Goal: Information Seeking & Learning: Compare options

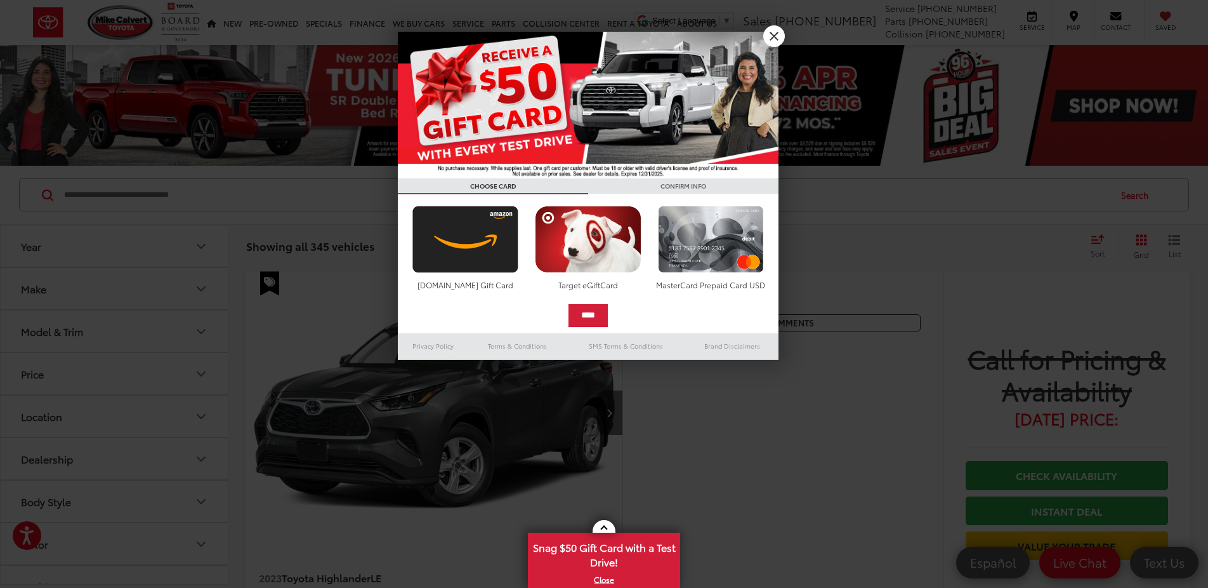
click at [806, 463] on div at bounding box center [604, 294] width 1208 height 588
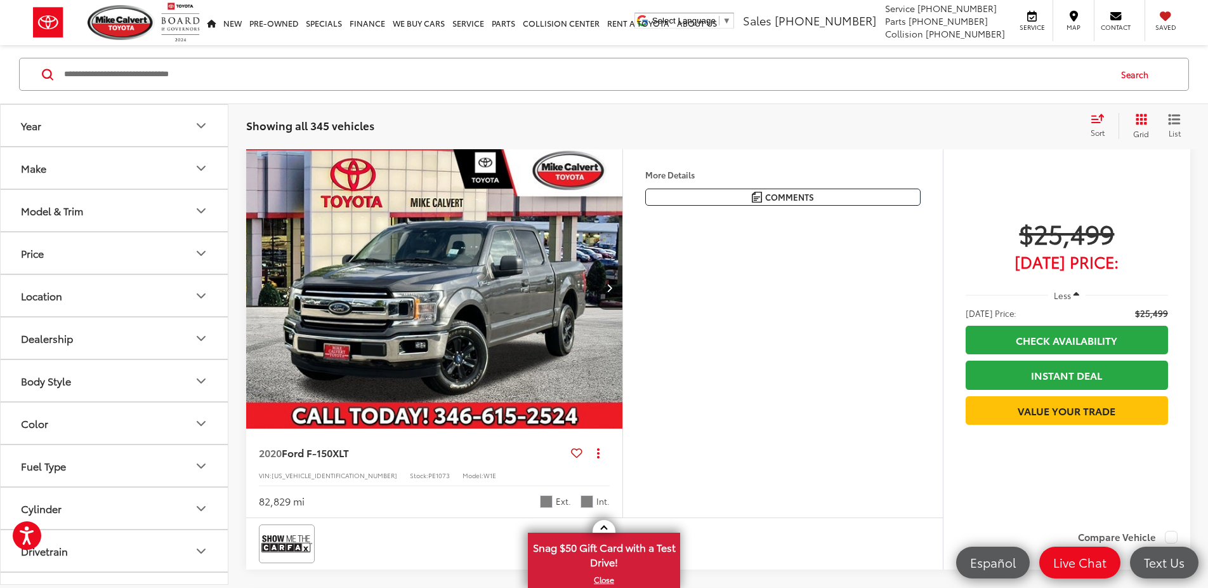
scroll to position [882, 0]
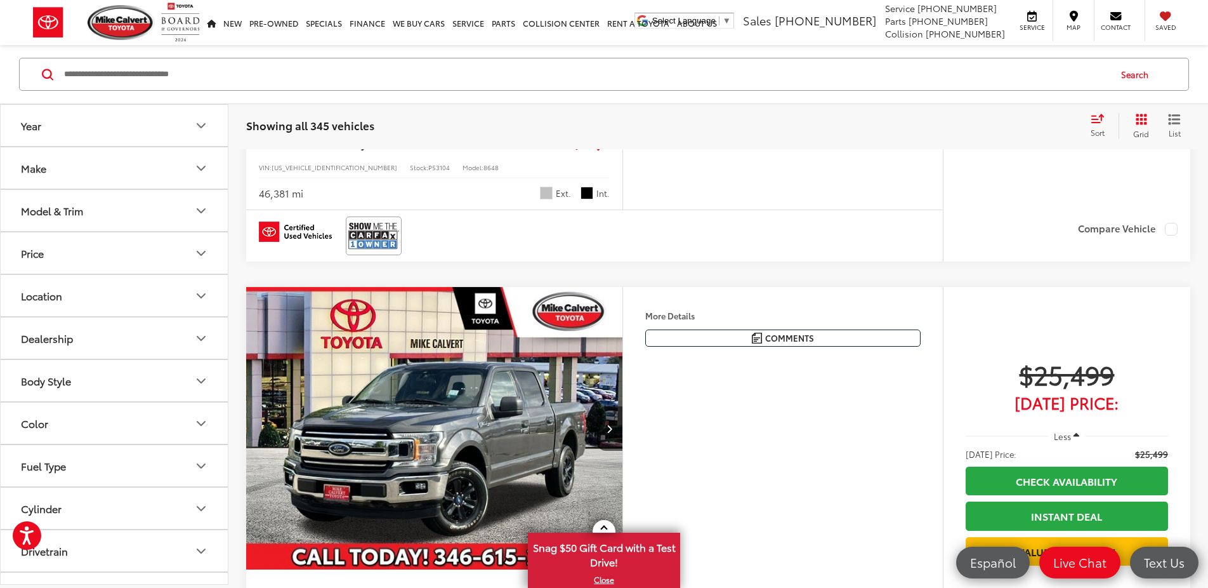
click at [38, 121] on div "Year" at bounding box center [31, 125] width 20 height 12
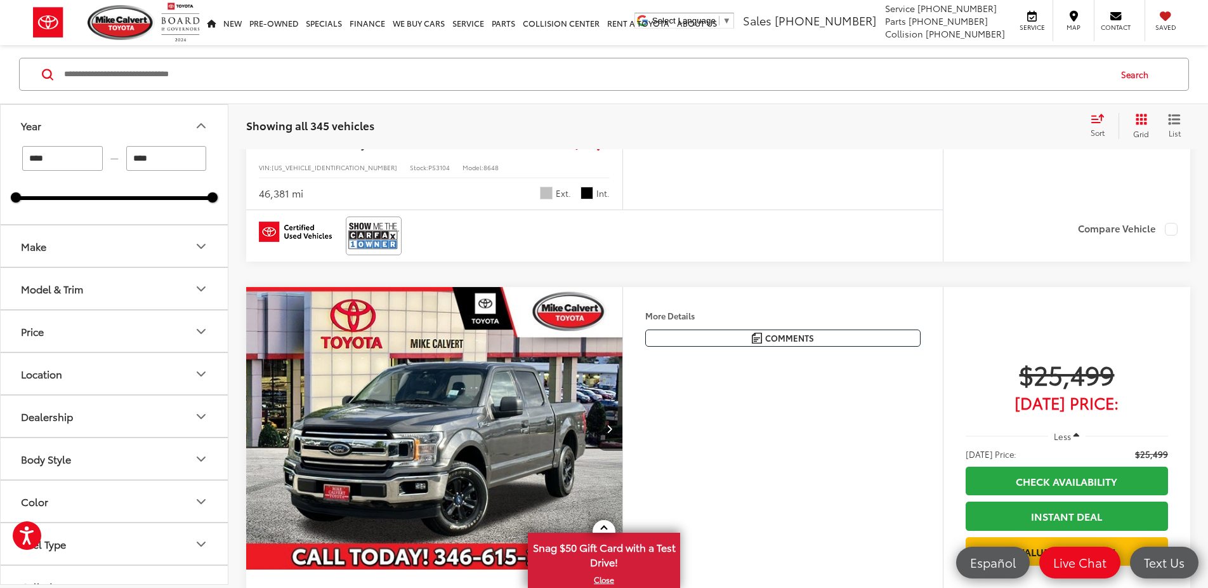
drag, startPoint x: 77, startPoint y: 161, endPoint x: -5, endPoint y: 122, distance: 91.1
click at [22, 146] on input "****" at bounding box center [62, 158] width 81 height 25
type input "****"
click at [55, 240] on button "Make" at bounding box center [115, 245] width 228 height 41
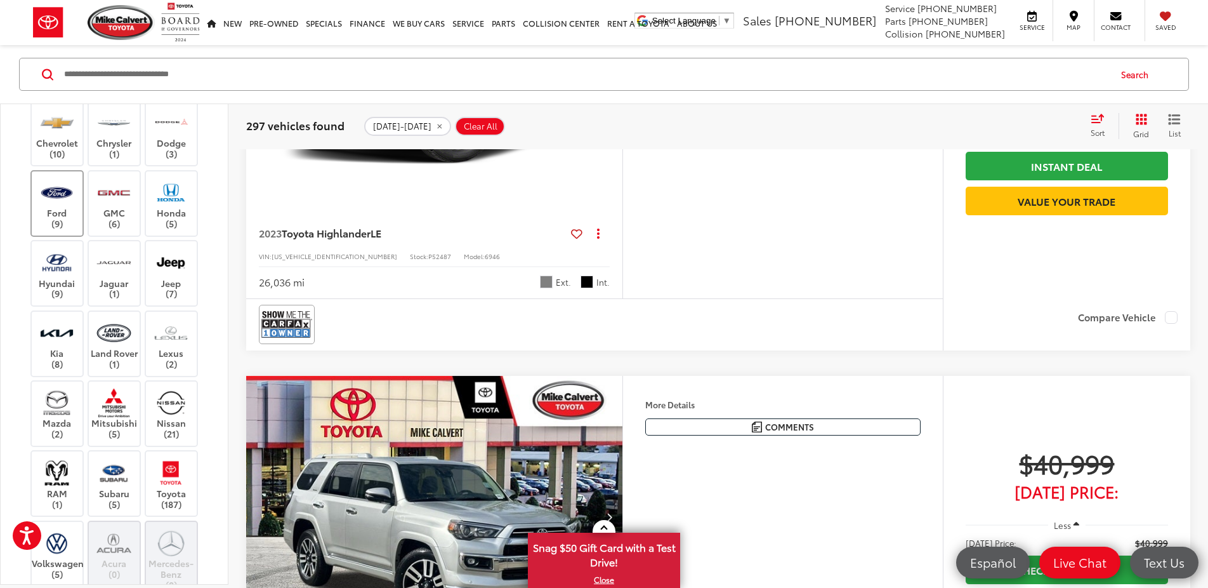
scroll to position [288, 0]
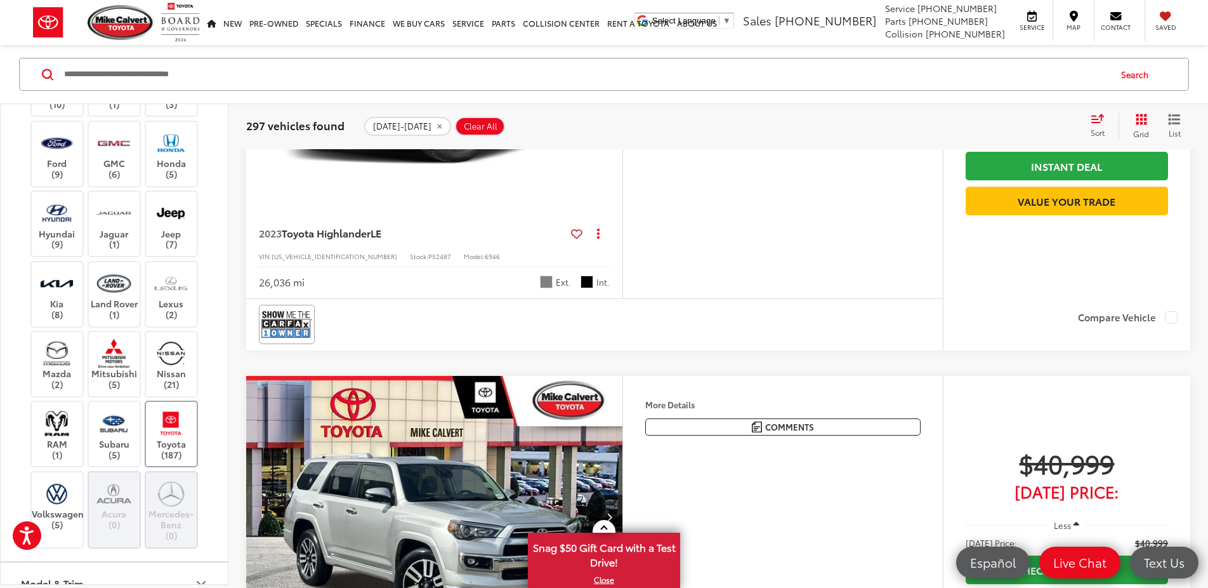
click at [168, 421] on img at bounding box center [171, 423] width 35 height 30
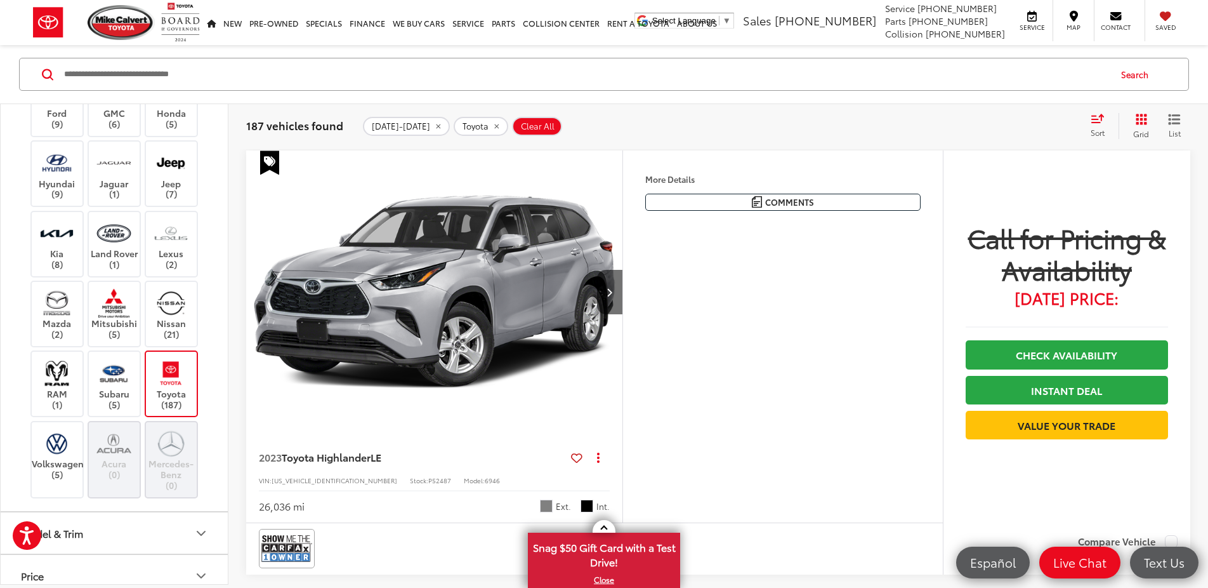
scroll to position [544, 0]
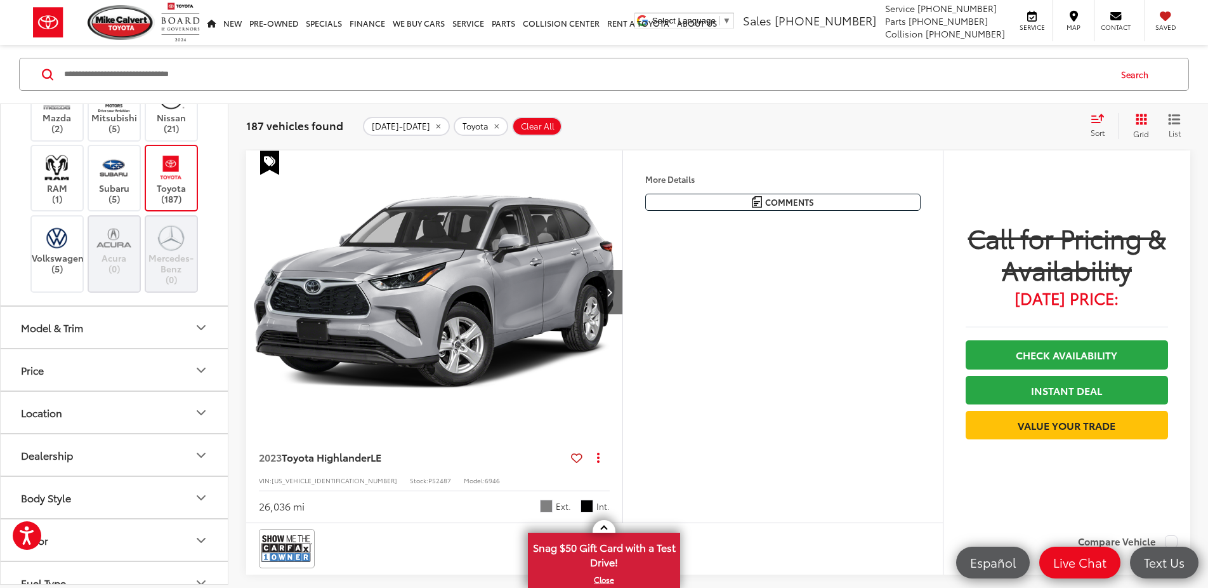
click at [64, 331] on div "Model & Trim" at bounding box center [52, 327] width 62 height 12
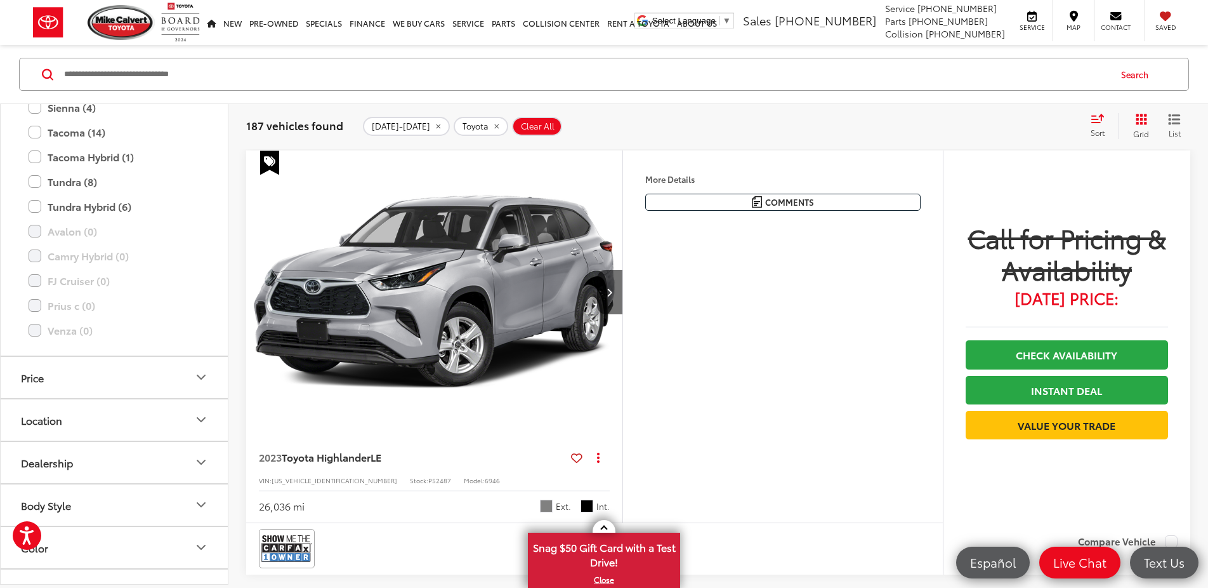
scroll to position [1247, 0]
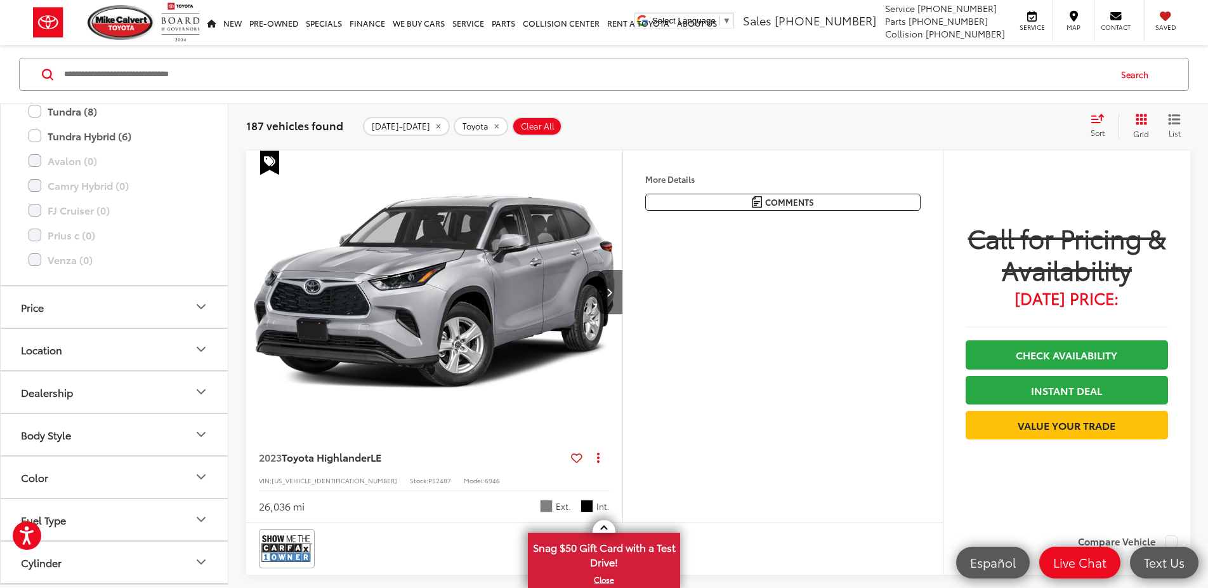
click at [46, 350] on div "Location" at bounding box center [41, 349] width 41 height 12
click at [22, 380] on label "Houston, TX (187)" at bounding box center [114, 385] width 197 height 30
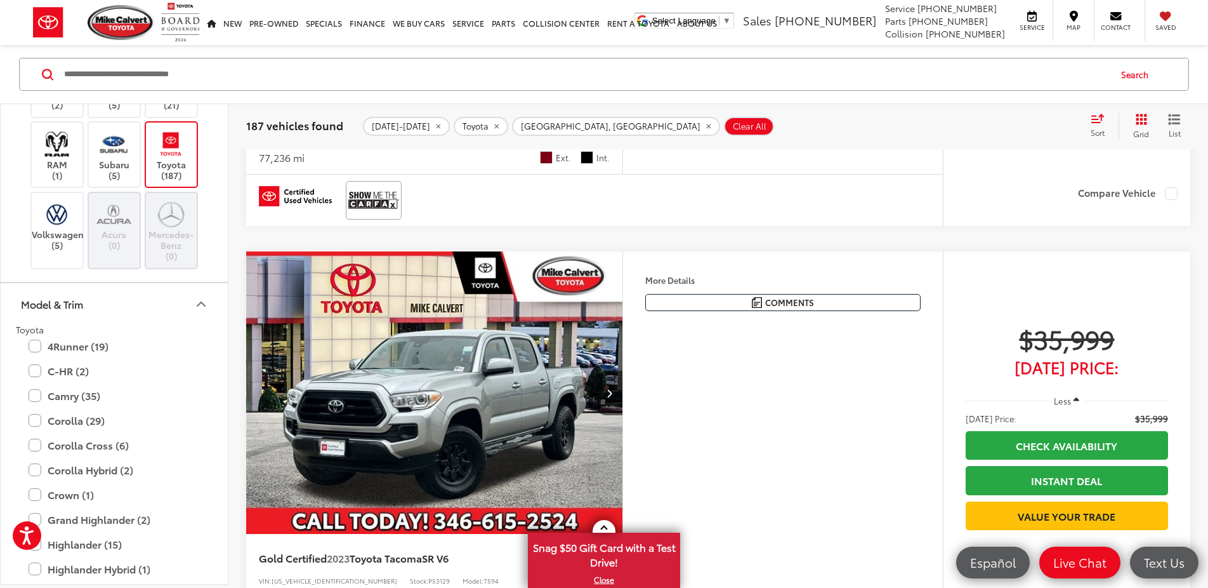
scroll to position [559, 0]
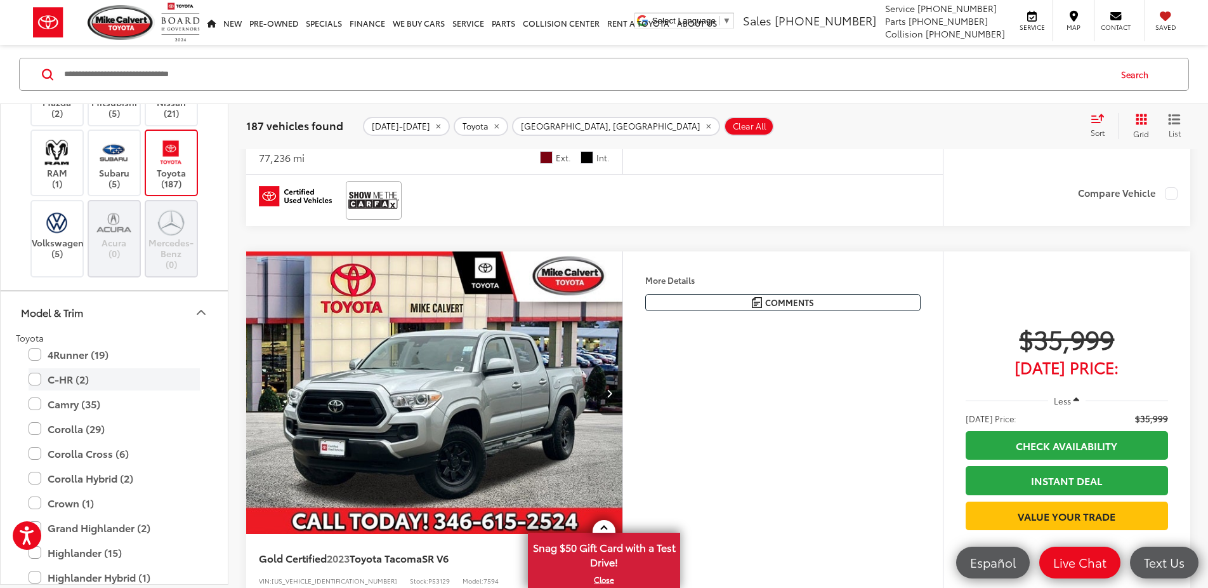
click at [36, 380] on label "C-HR (2)" at bounding box center [114, 379] width 171 height 22
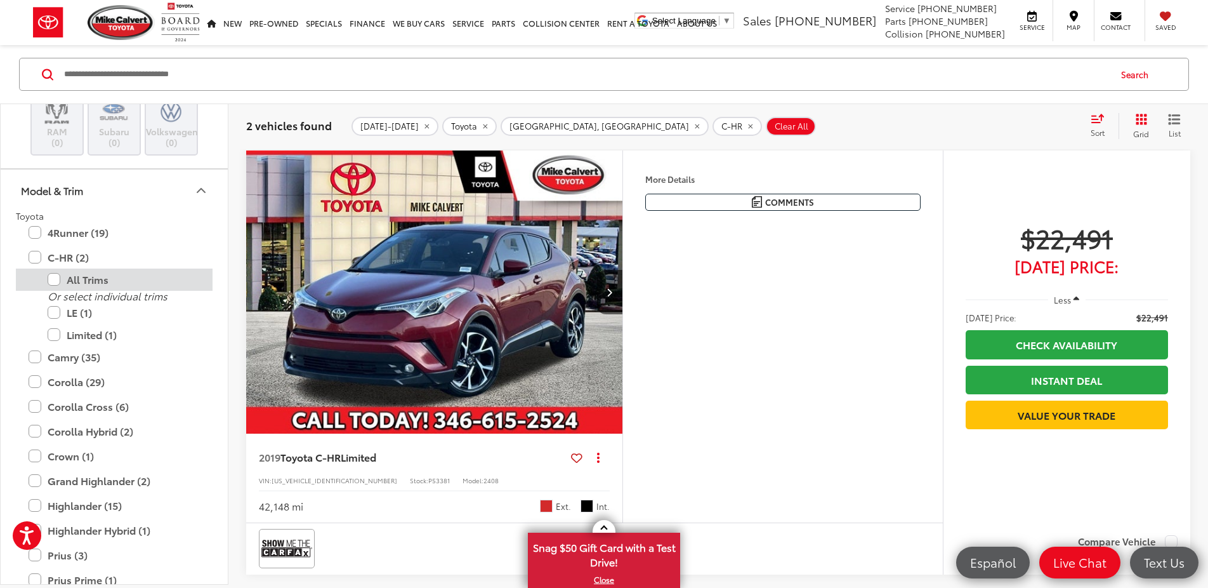
scroll to position [689, 0]
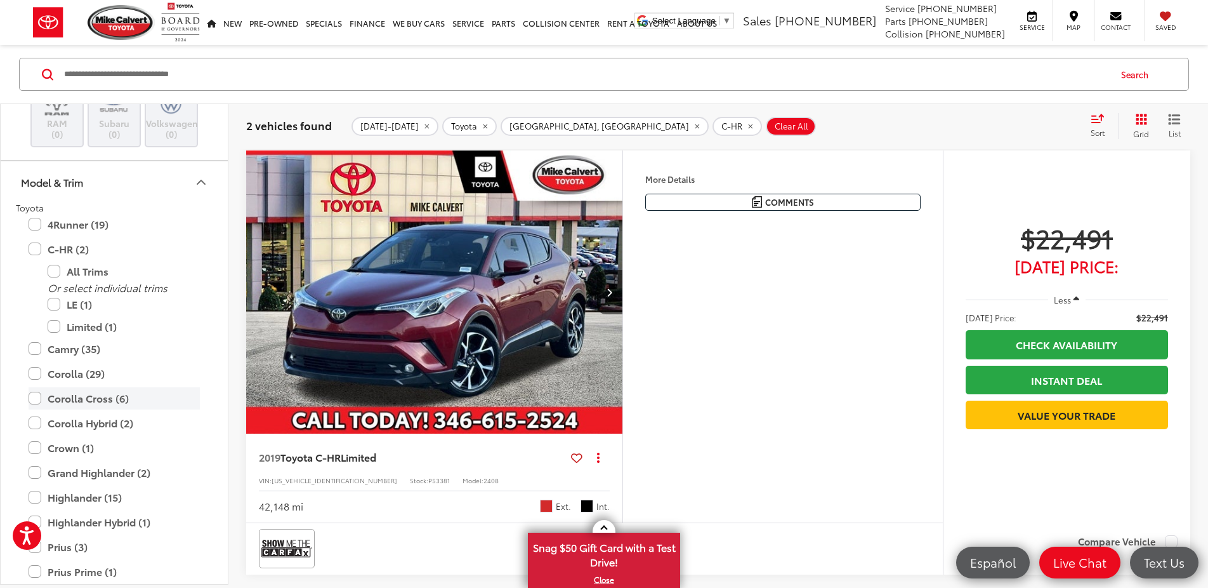
click at [36, 401] on label "Corolla Cross (6)" at bounding box center [114, 398] width 171 height 22
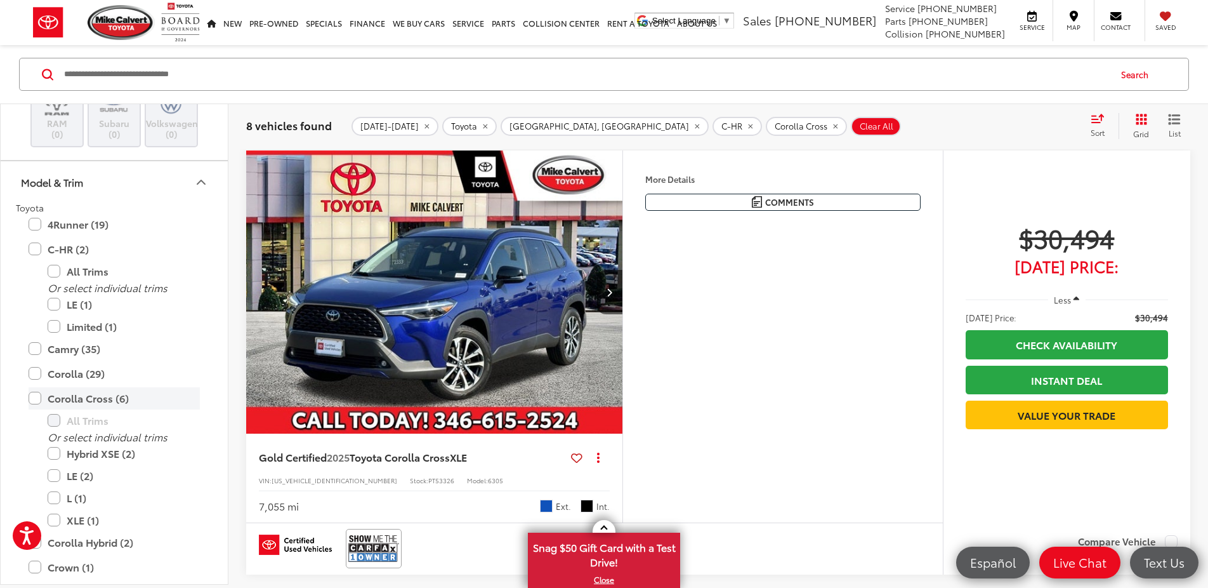
scroll to position [697, 0]
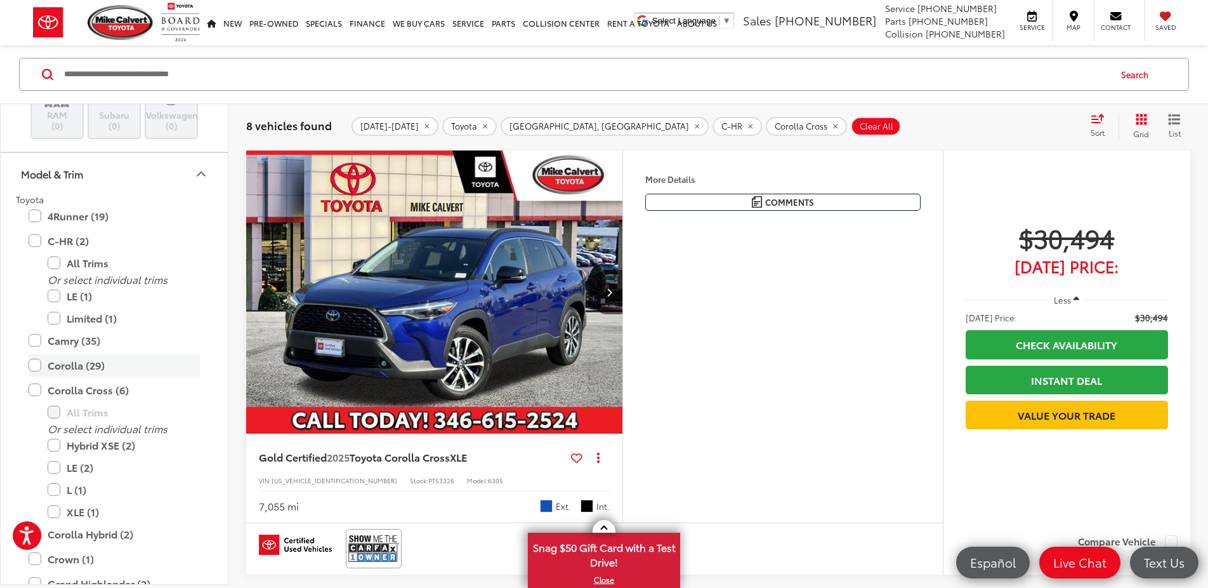
click at [36, 366] on label "Corolla (29)" at bounding box center [114, 365] width 171 height 22
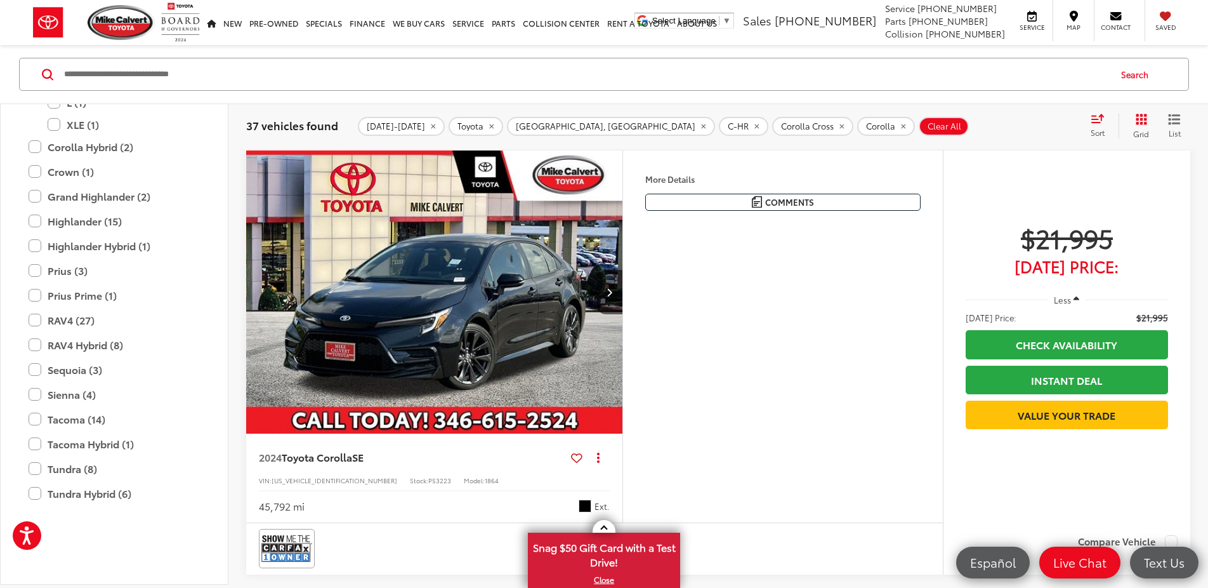
scroll to position [916, 0]
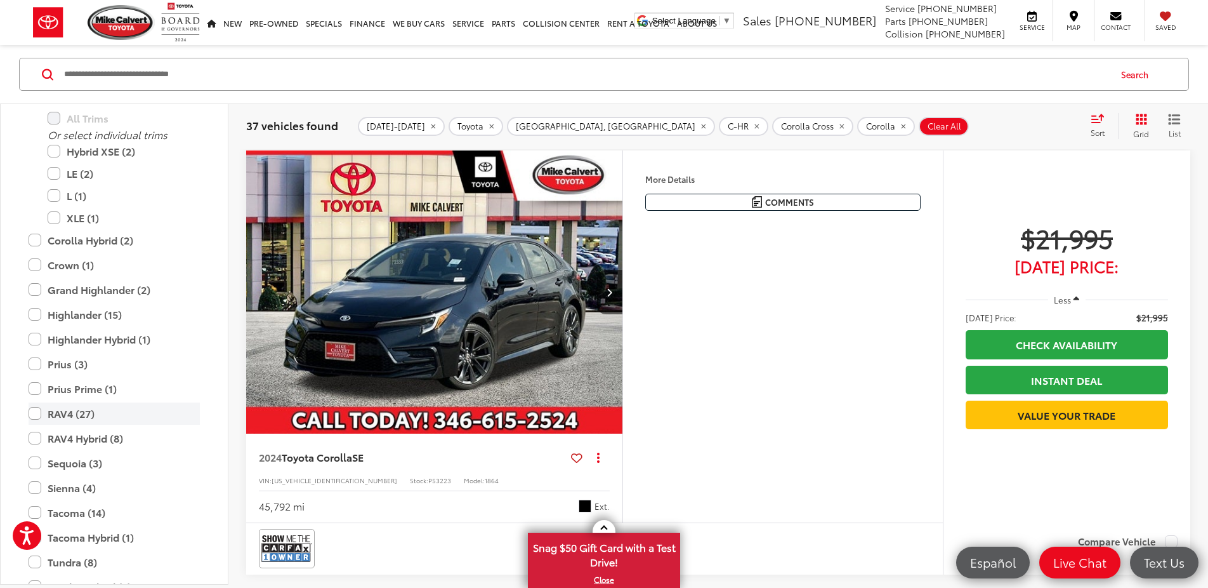
click at [34, 414] on label "RAV4 (27)" at bounding box center [114, 413] width 171 height 22
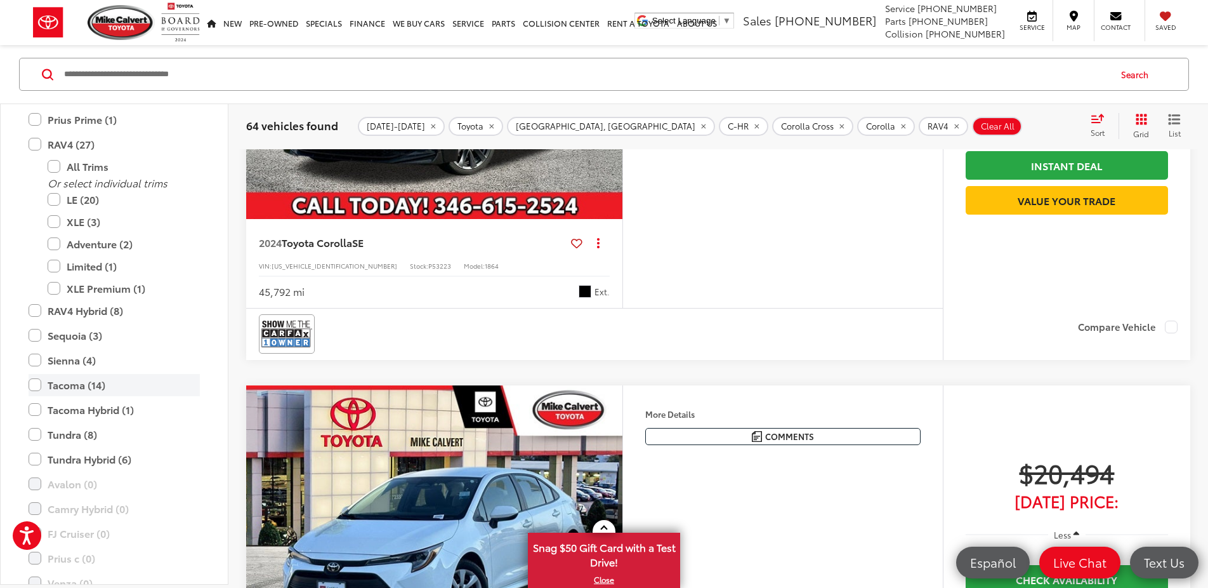
scroll to position [1191, 0]
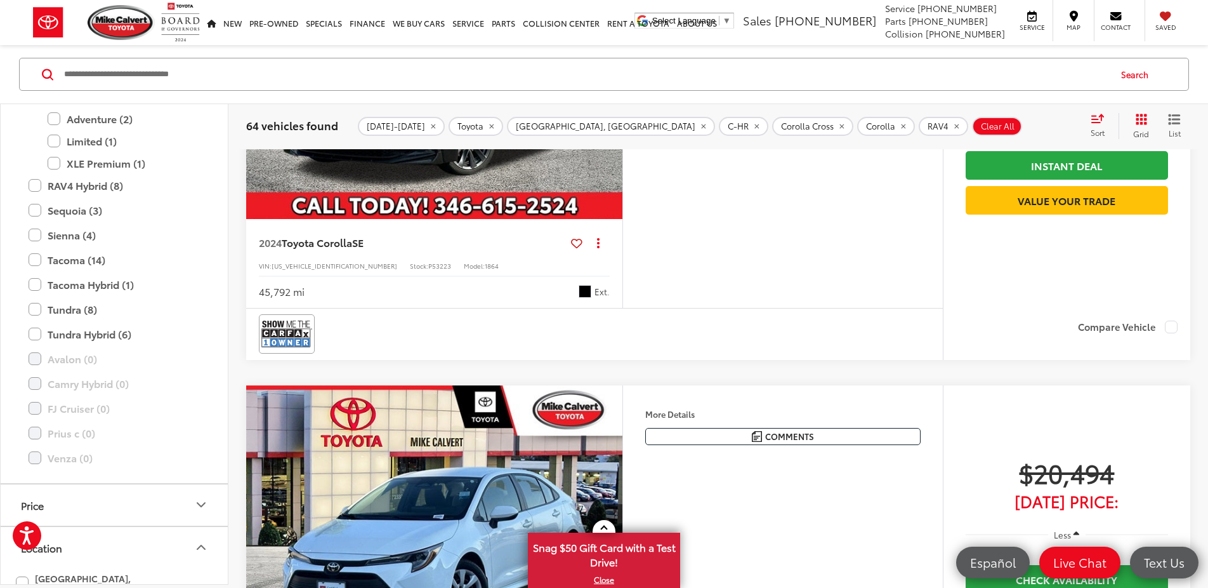
click at [710, 357] on div at bounding box center [594, 333] width 697 height 51
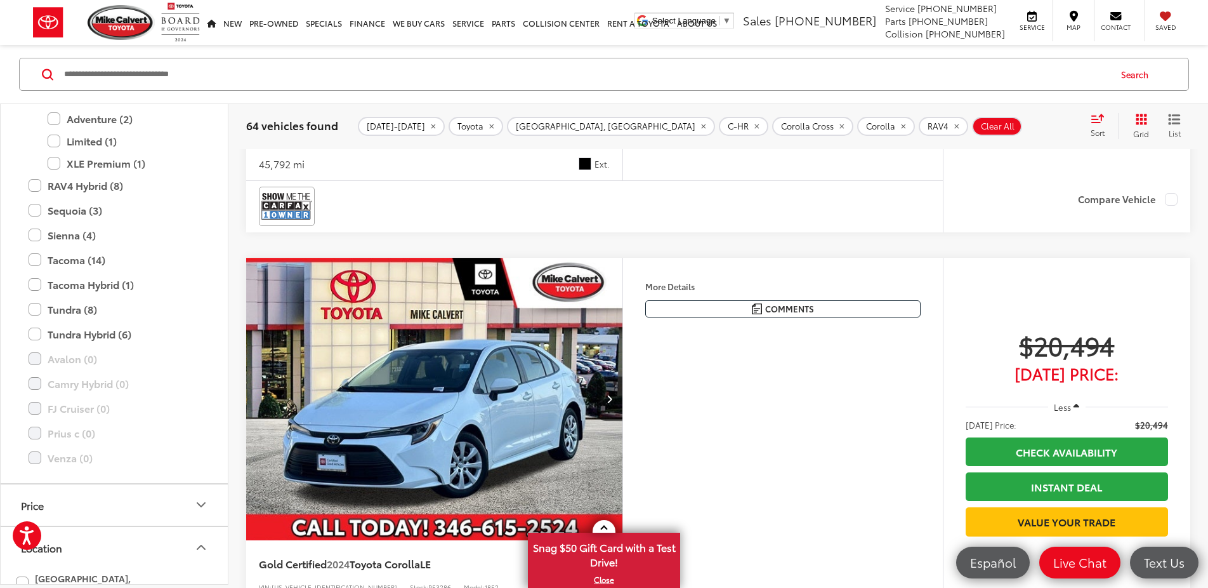
scroll to position [532, 0]
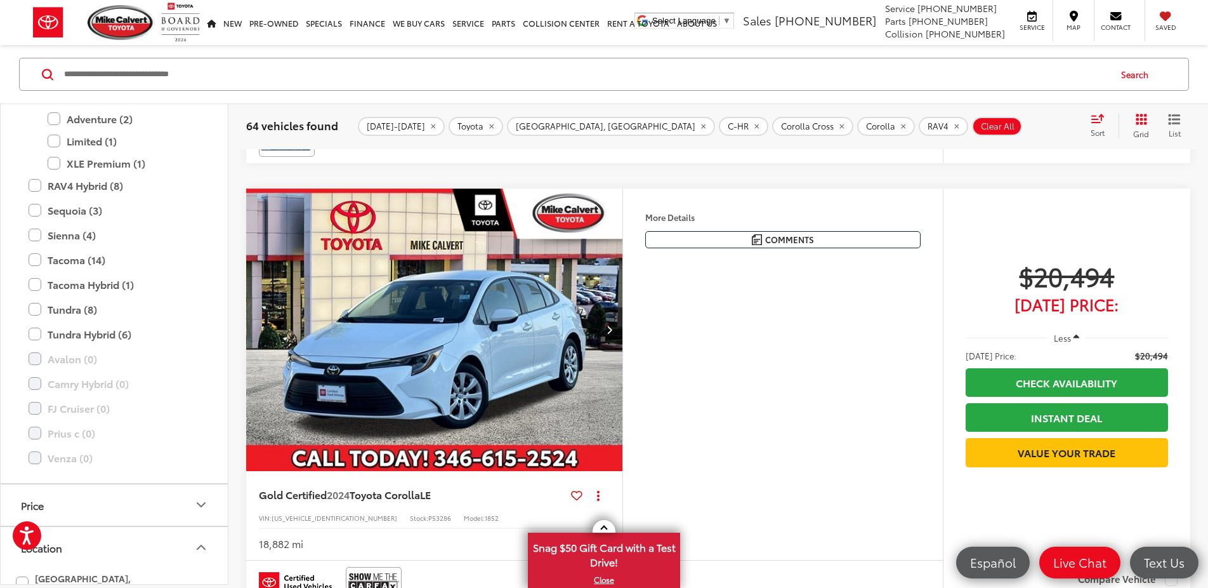
click at [428, 362] on img "2024 Toyota Corolla LE 0" at bounding box center [435, 330] width 378 height 284
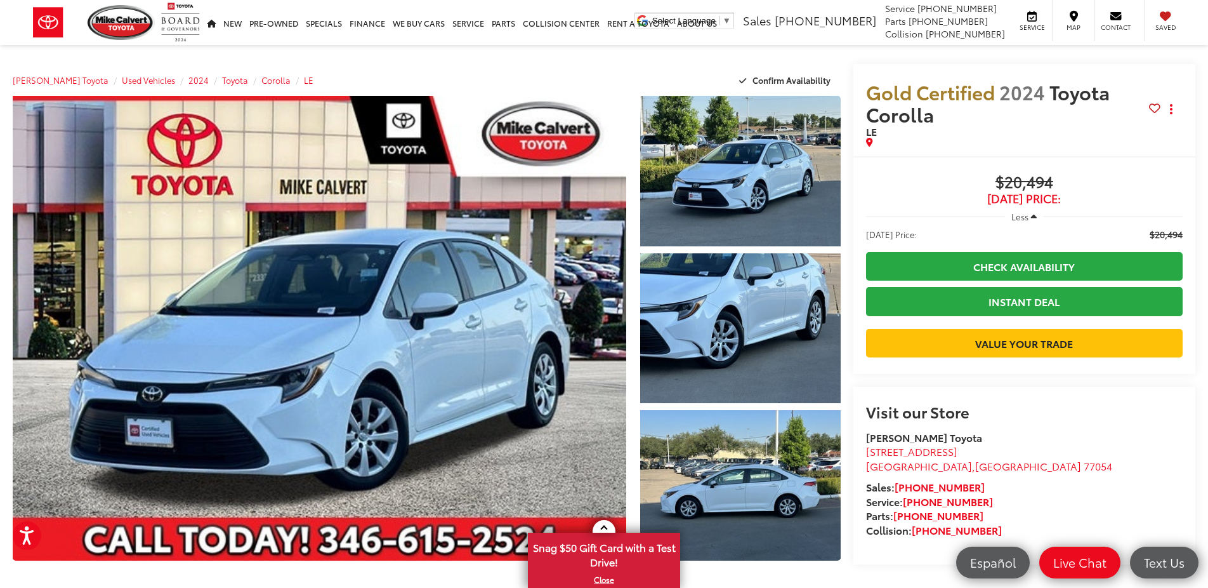
click at [1031, 216] on button "Less" at bounding box center [1024, 216] width 38 height 23
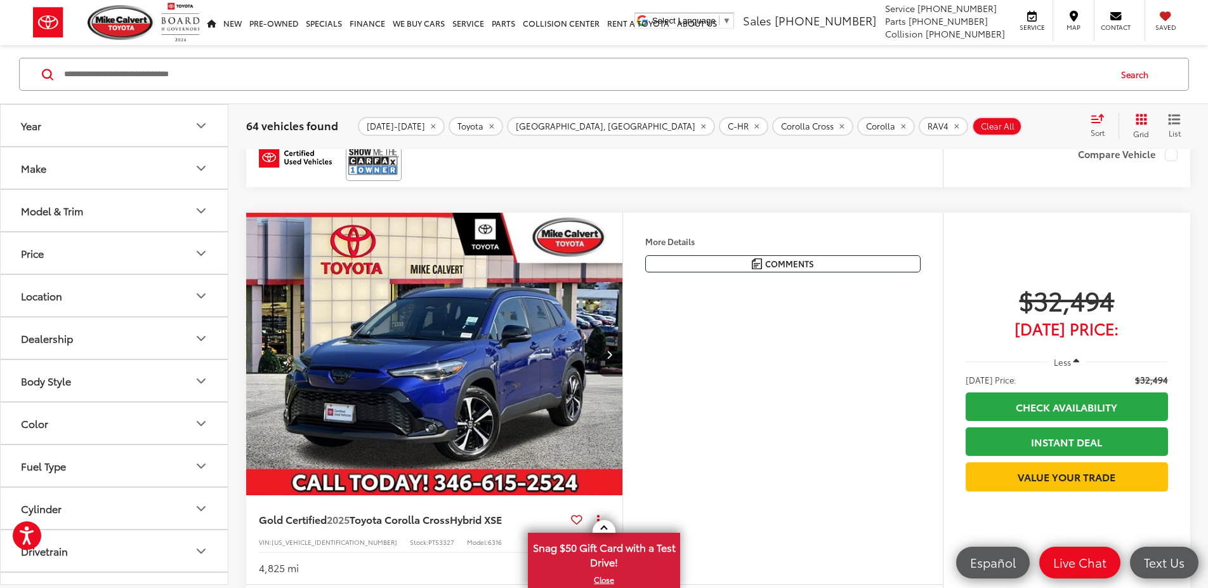
scroll to position [3473, 0]
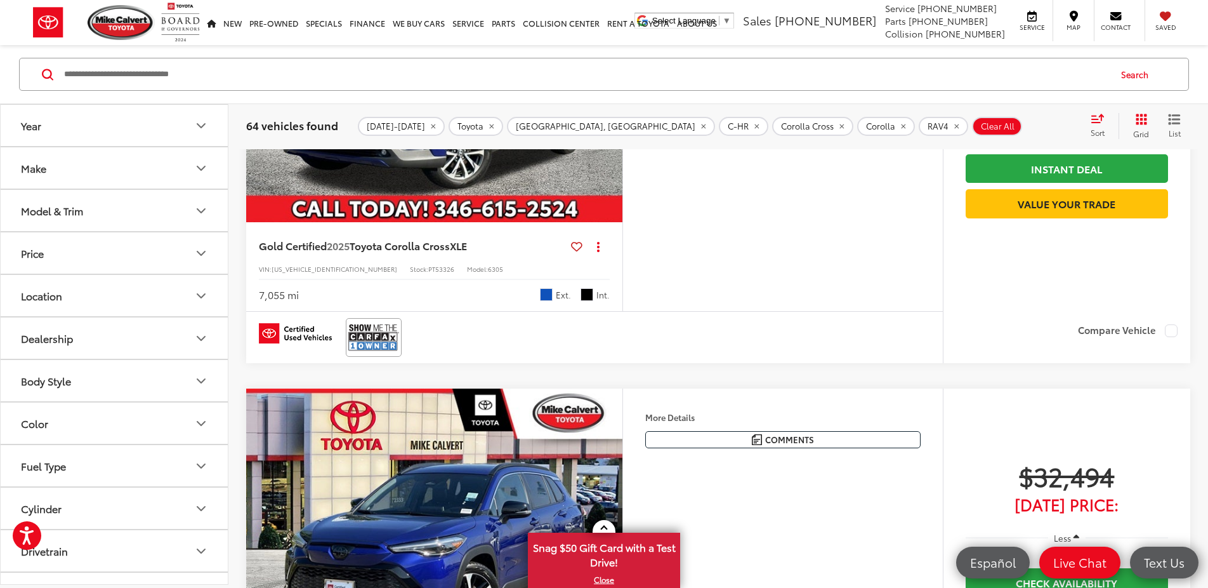
click at [37, 163] on div "Make" at bounding box center [33, 168] width 25 height 12
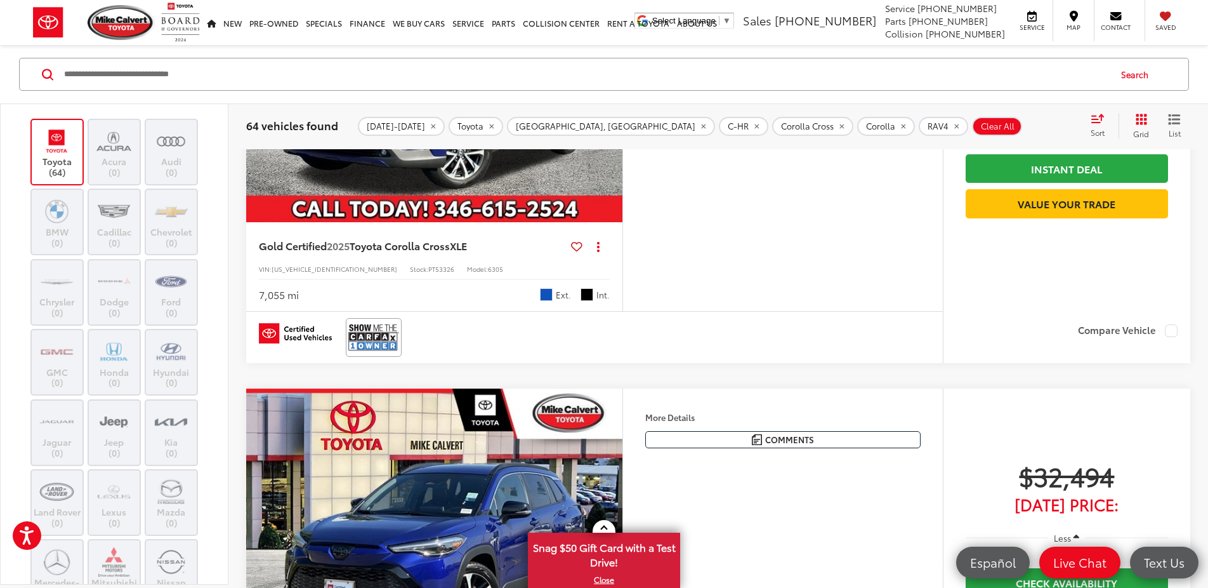
scroll to position [88, 0]
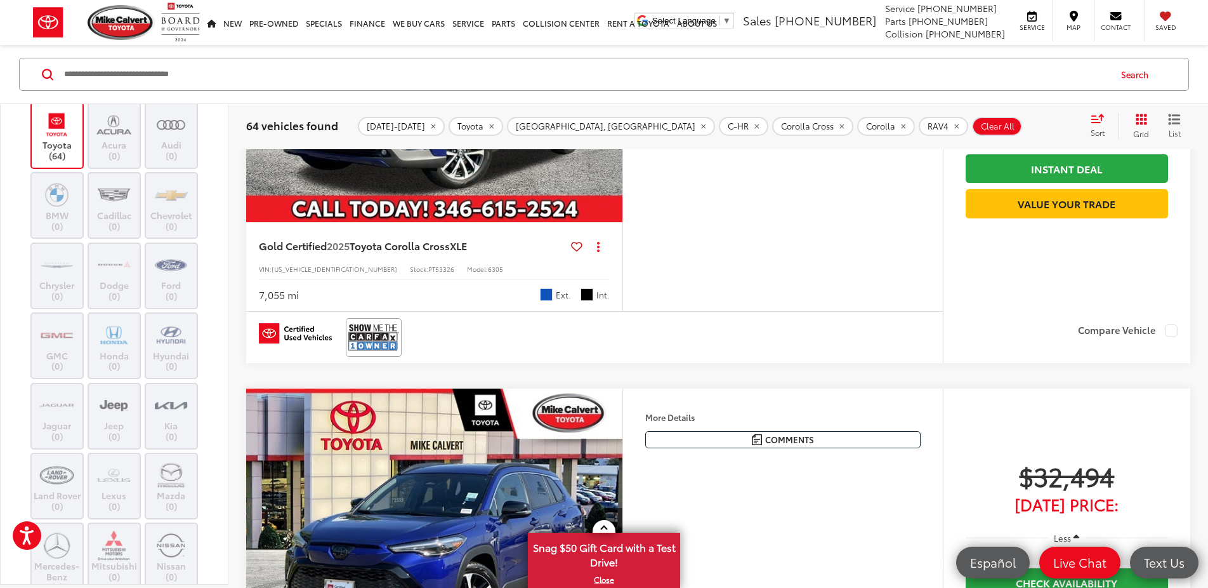
click at [124, 350] on label "Honda (0)" at bounding box center [114, 345] width 51 height 51
click at [124, 348] on img at bounding box center [113, 335] width 35 height 30
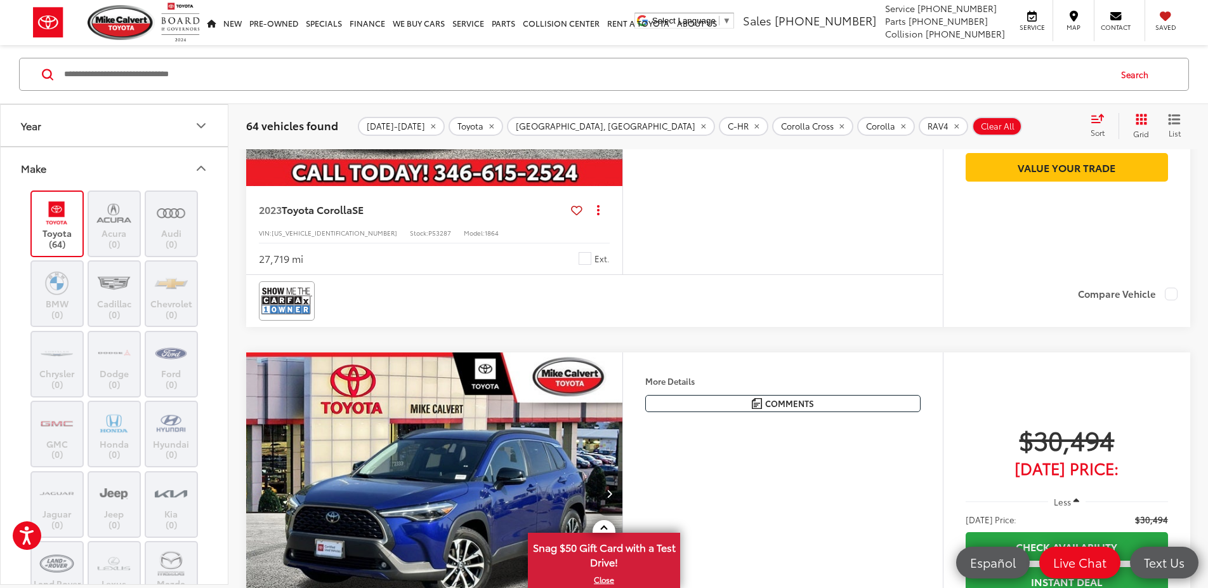
scroll to position [2990, 0]
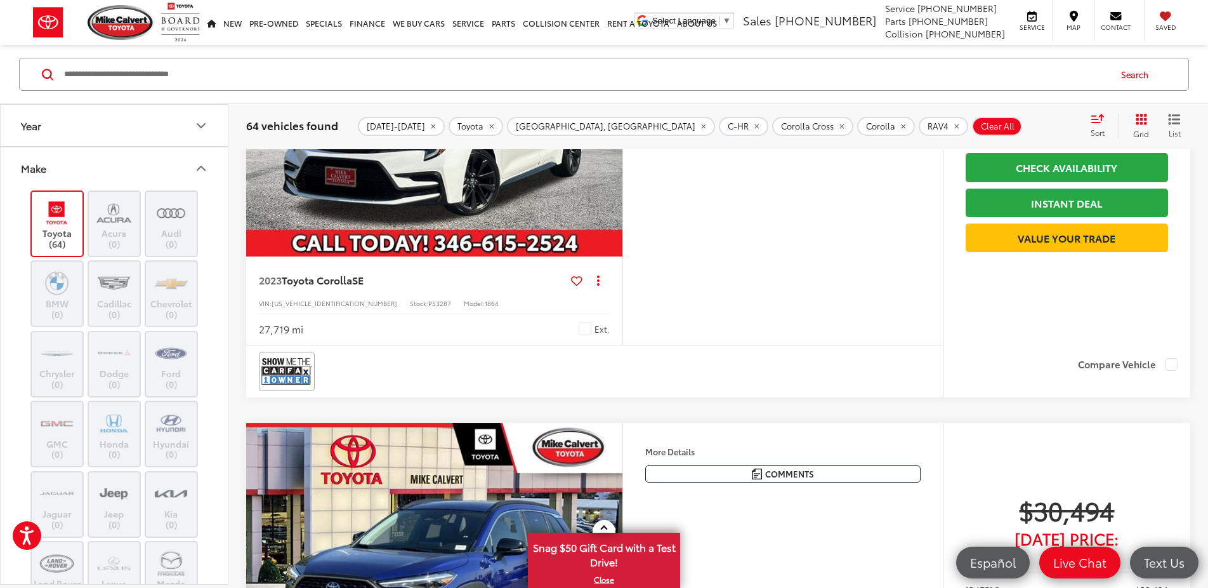
click at [80, 133] on button "Year" at bounding box center [115, 125] width 228 height 41
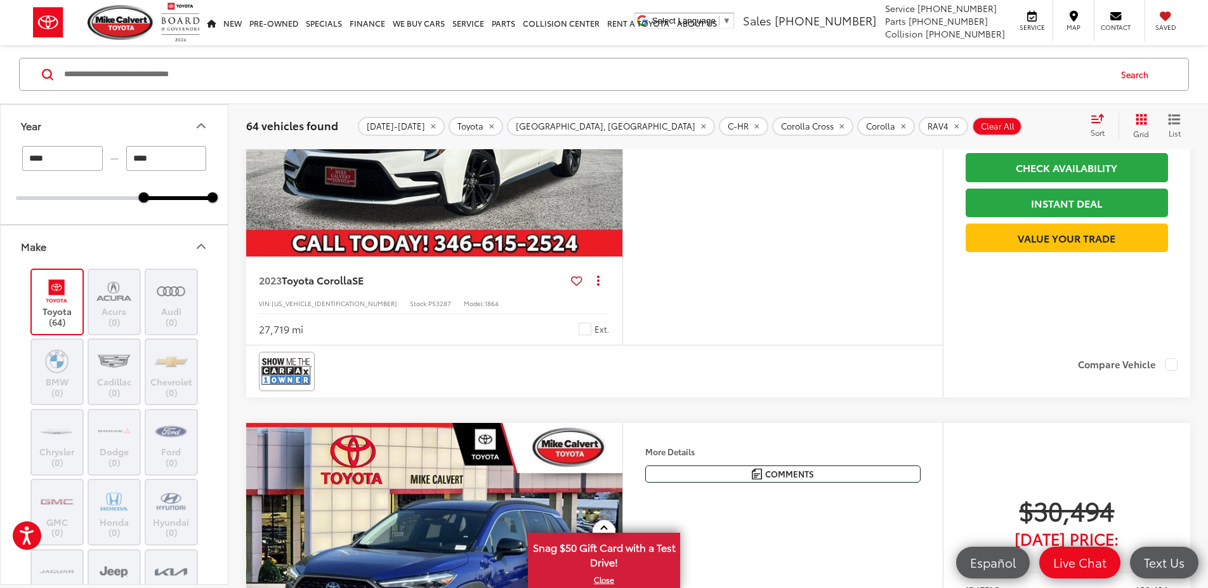
click at [775, 343] on div "Features Bluetooth® Android Auto Apple CarPlay Keyless Entry Keyless Ignition S…" at bounding box center [782, 158] width 320 height 371
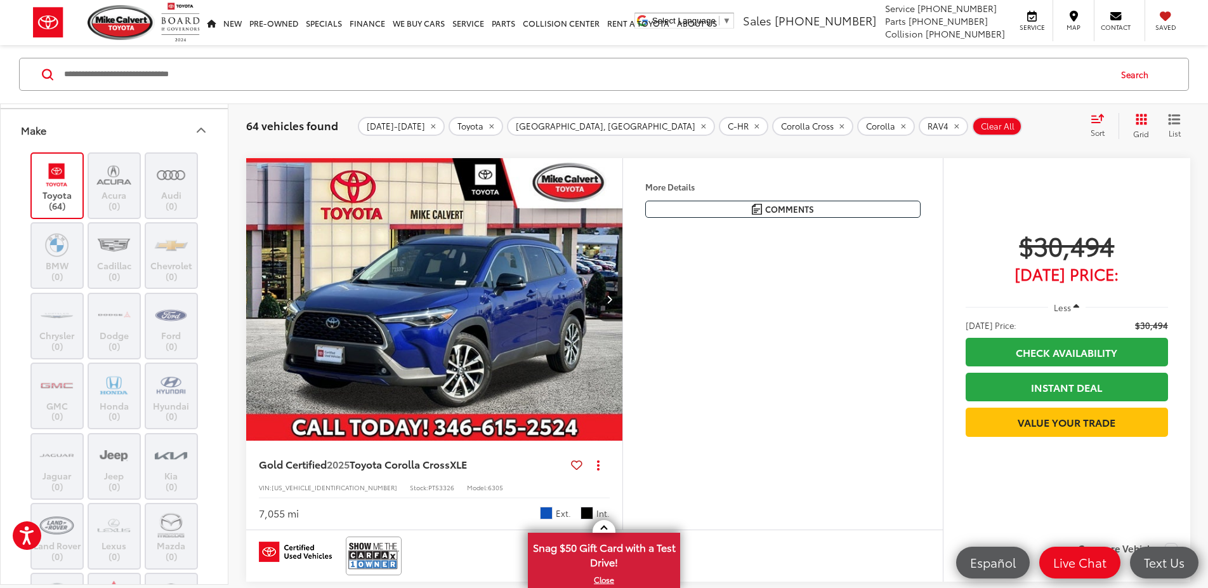
scroll to position [187, 0]
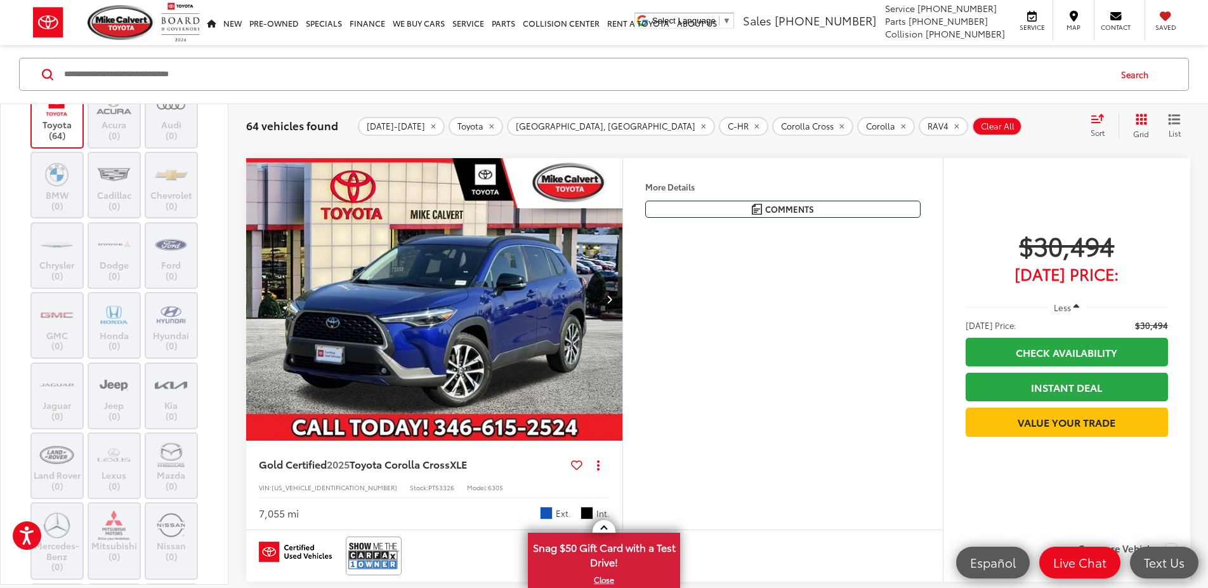
scroll to position [121, 0]
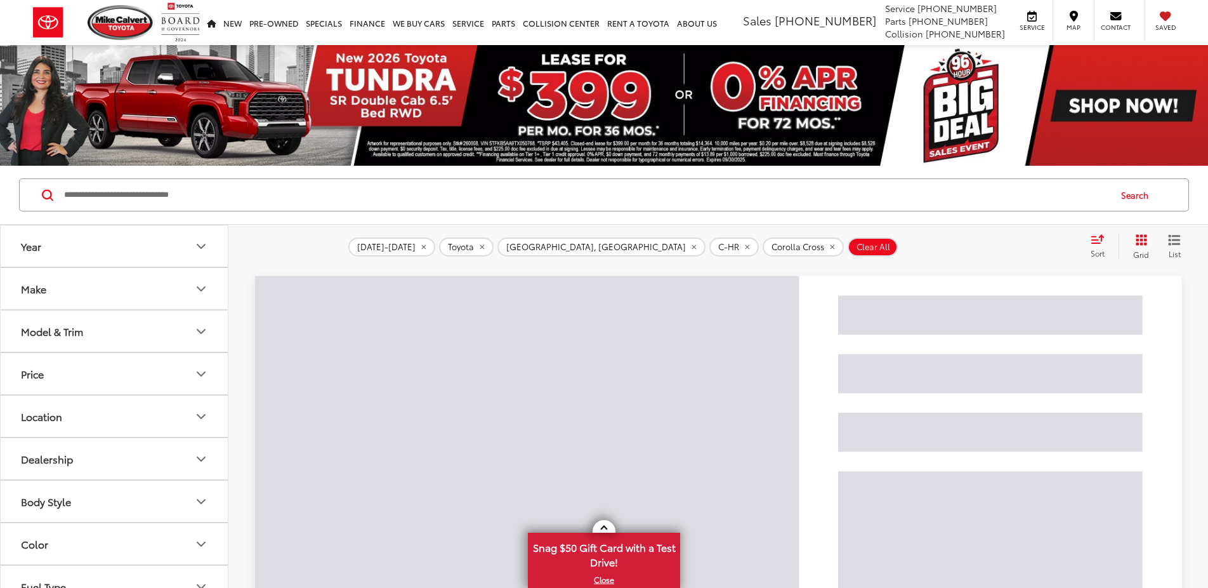
scroll to position [121, 0]
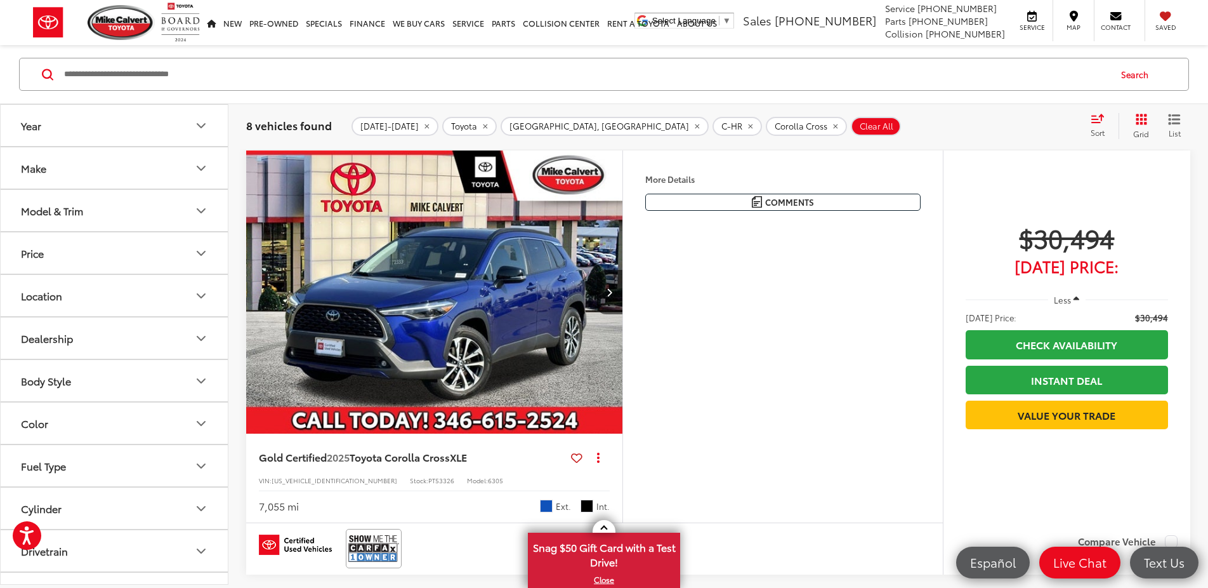
click at [52, 161] on button "Make" at bounding box center [115, 167] width 228 height 41
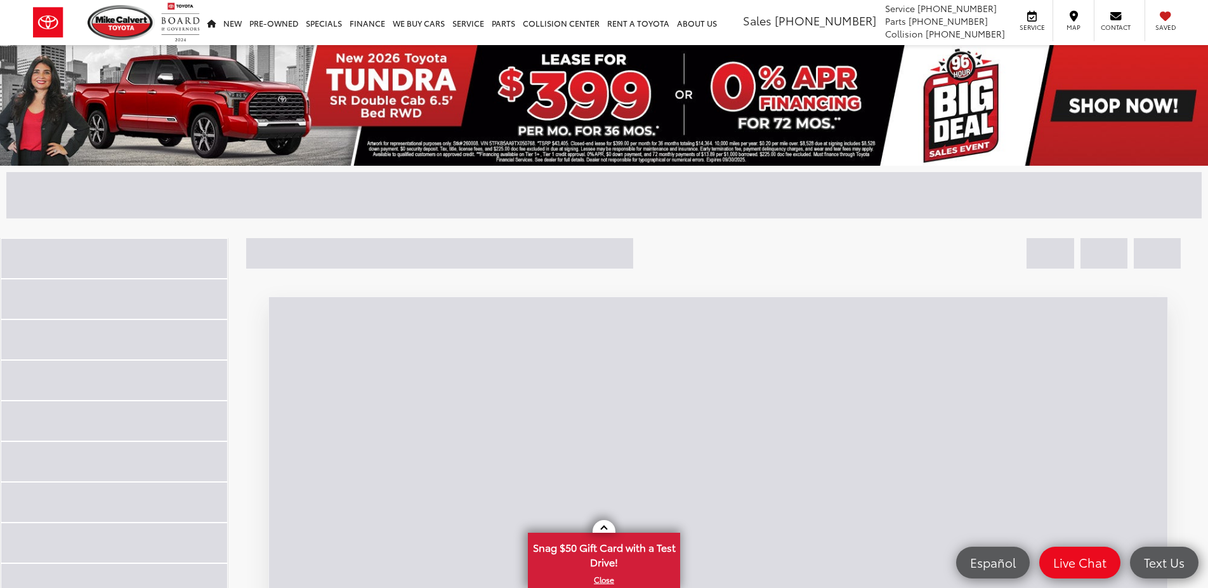
scroll to position [1095, 0]
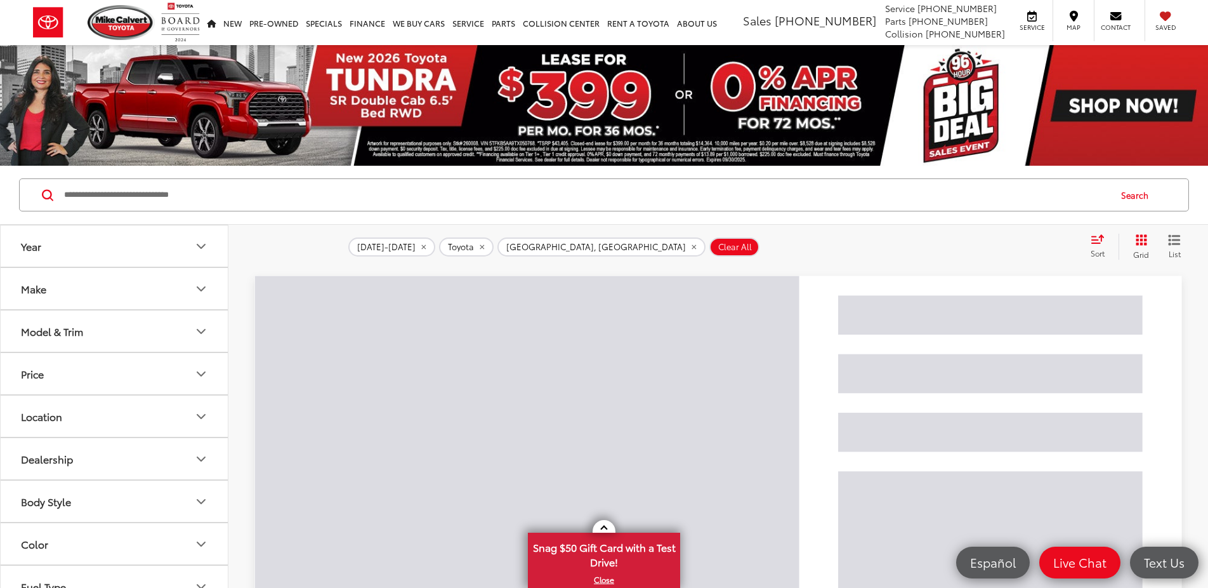
scroll to position [120, 0]
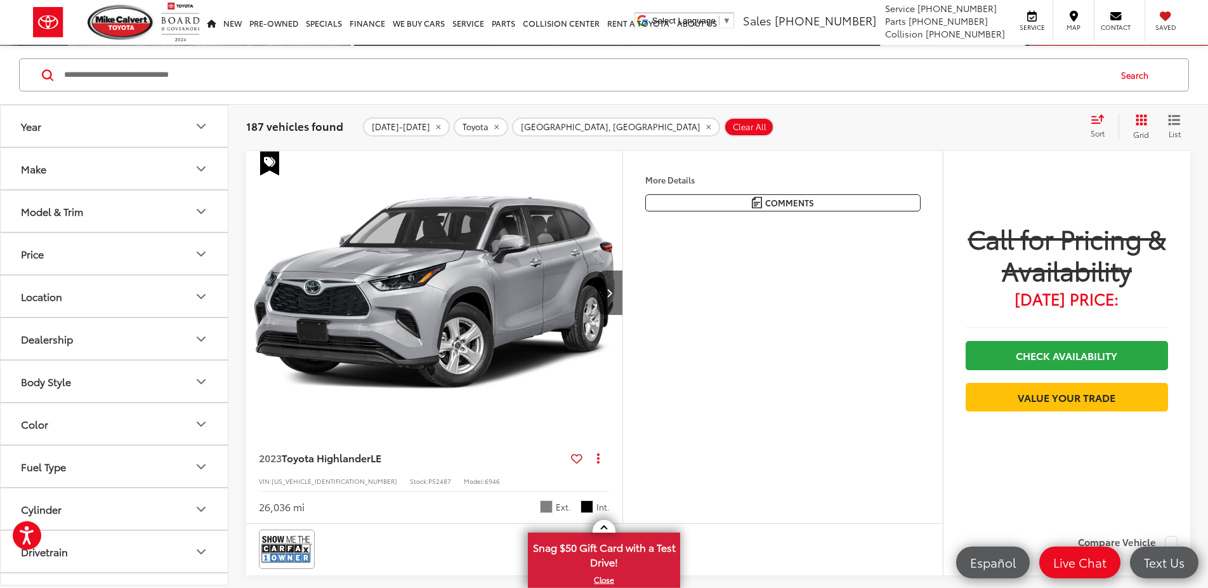
click at [36, 170] on div "Make" at bounding box center [33, 168] width 25 height 12
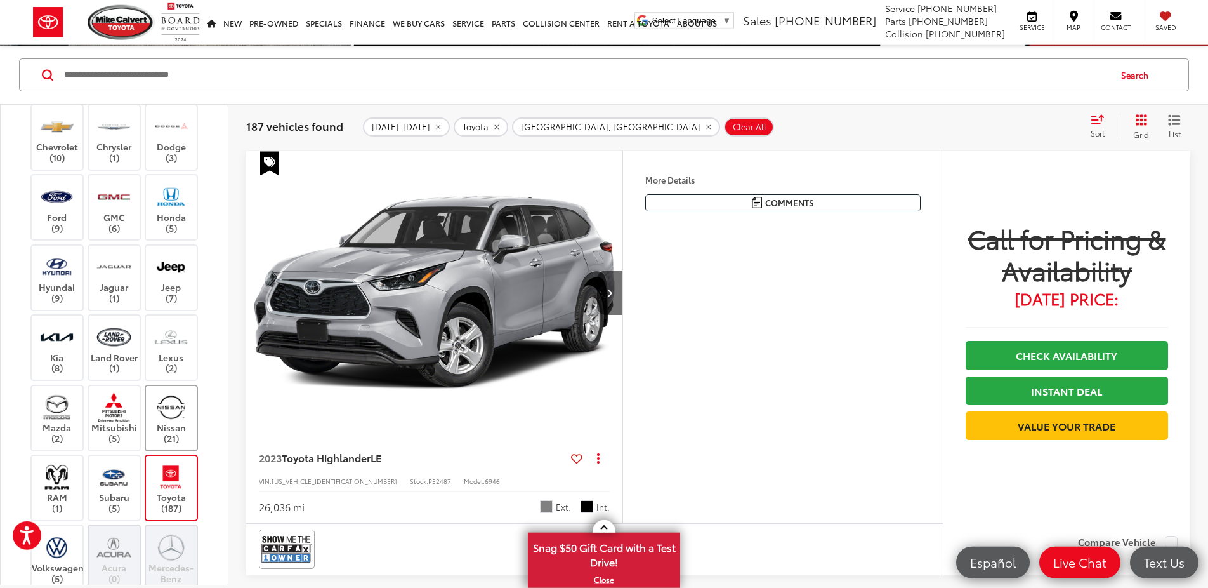
scroll to position [213, 0]
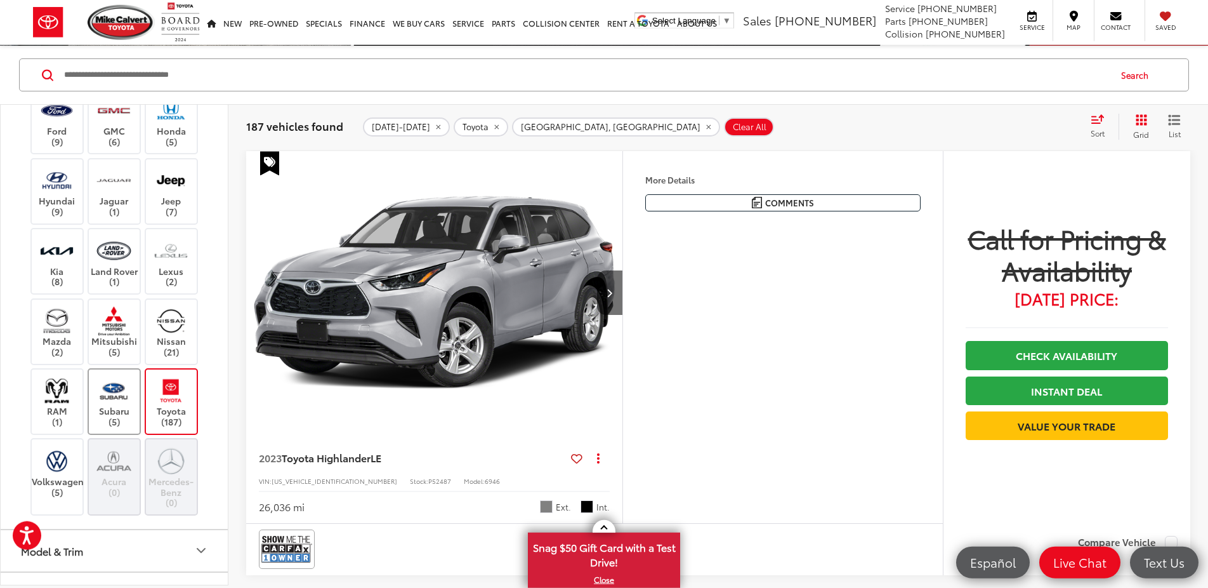
click at [114, 405] on img at bounding box center [113, 391] width 35 height 30
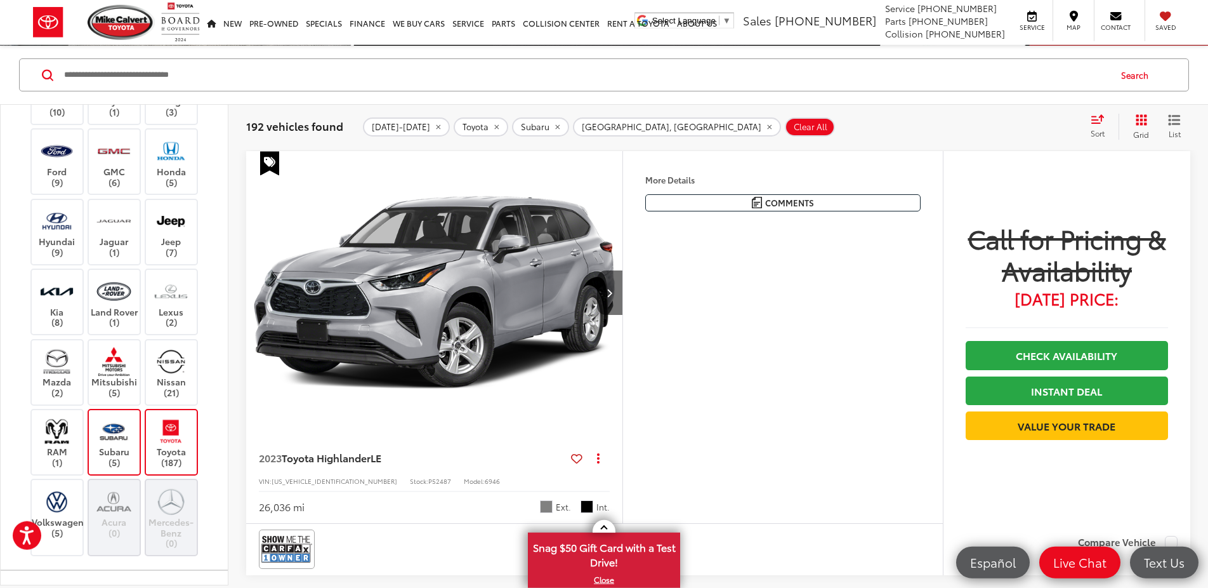
scroll to position [164, 0]
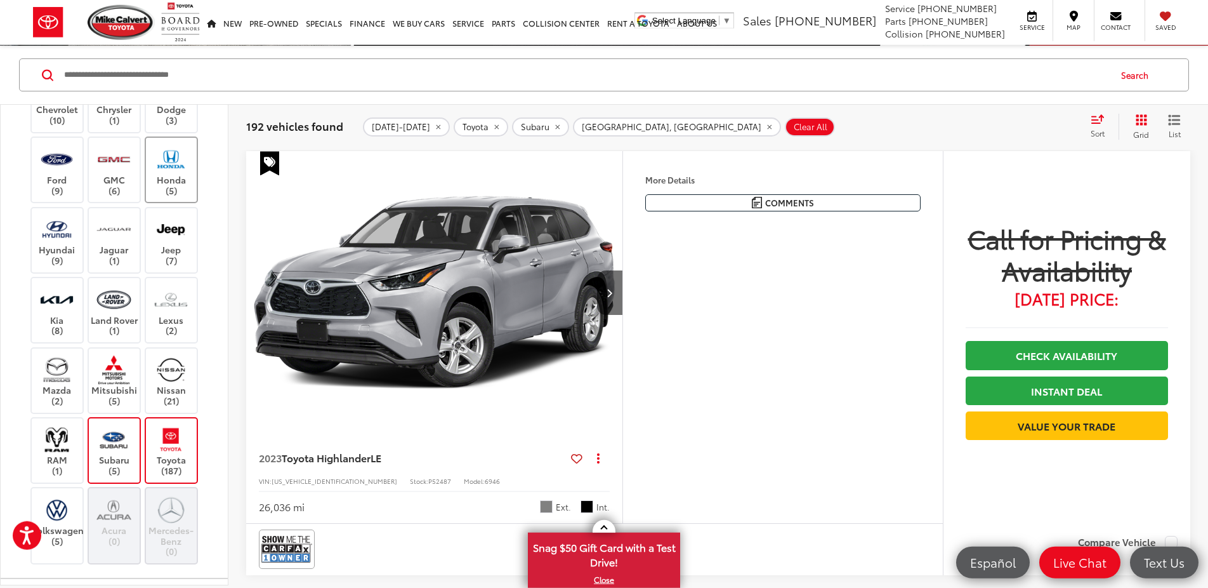
click at [169, 174] on img at bounding box center [171, 159] width 35 height 30
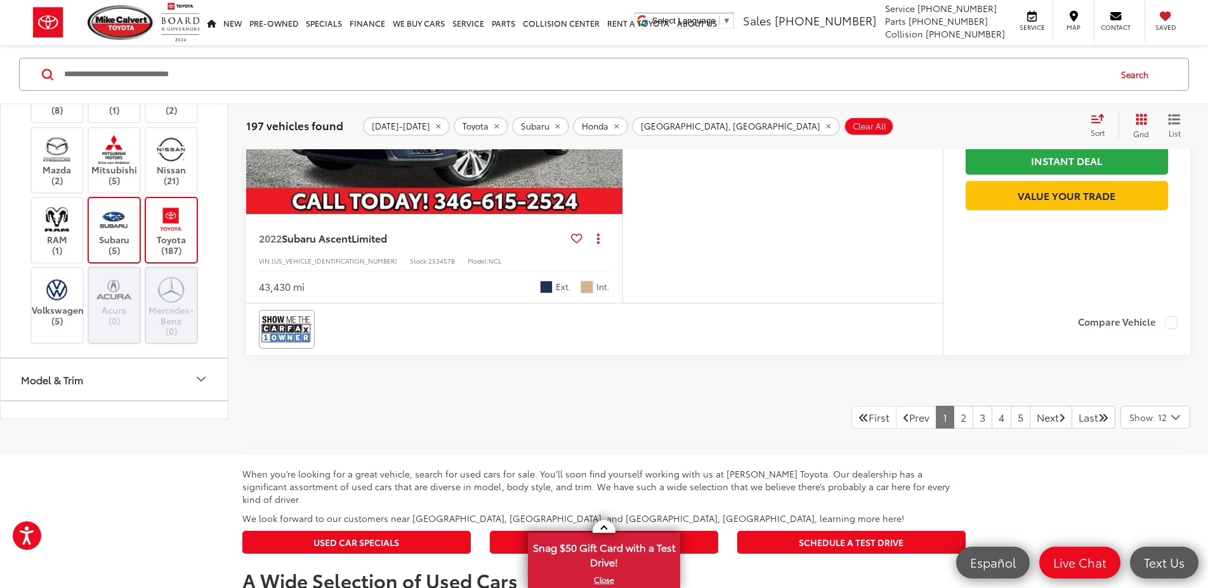
scroll to position [5136, 0]
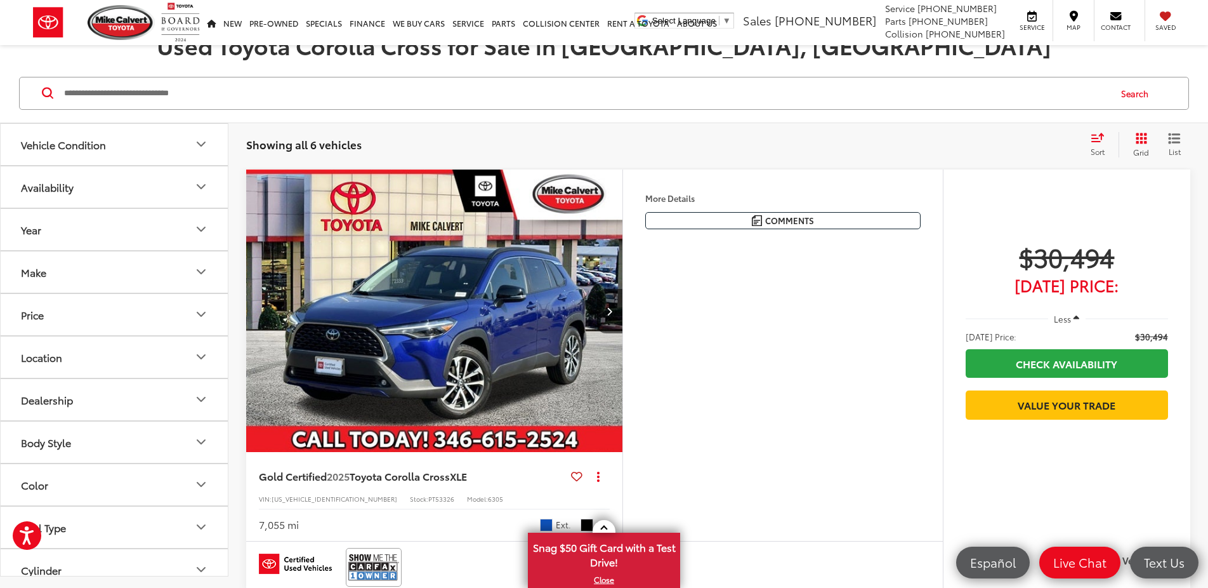
scroll to position [154, 0]
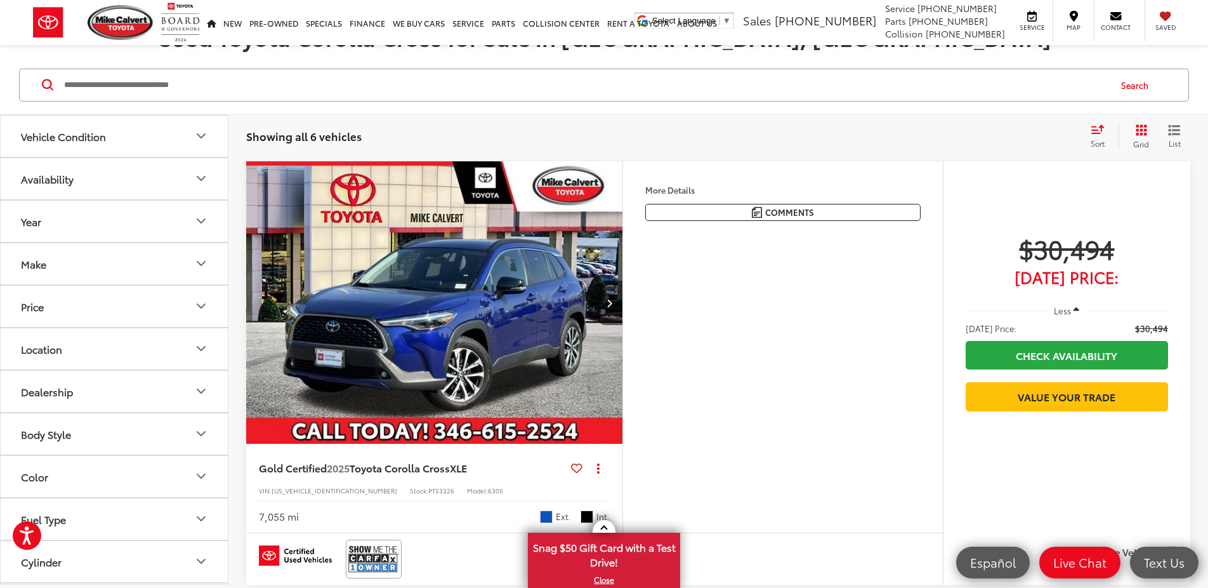
click at [524, 339] on img "2025 Toyota Corolla Cross XLE 0" at bounding box center [435, 303] width 378 height 284
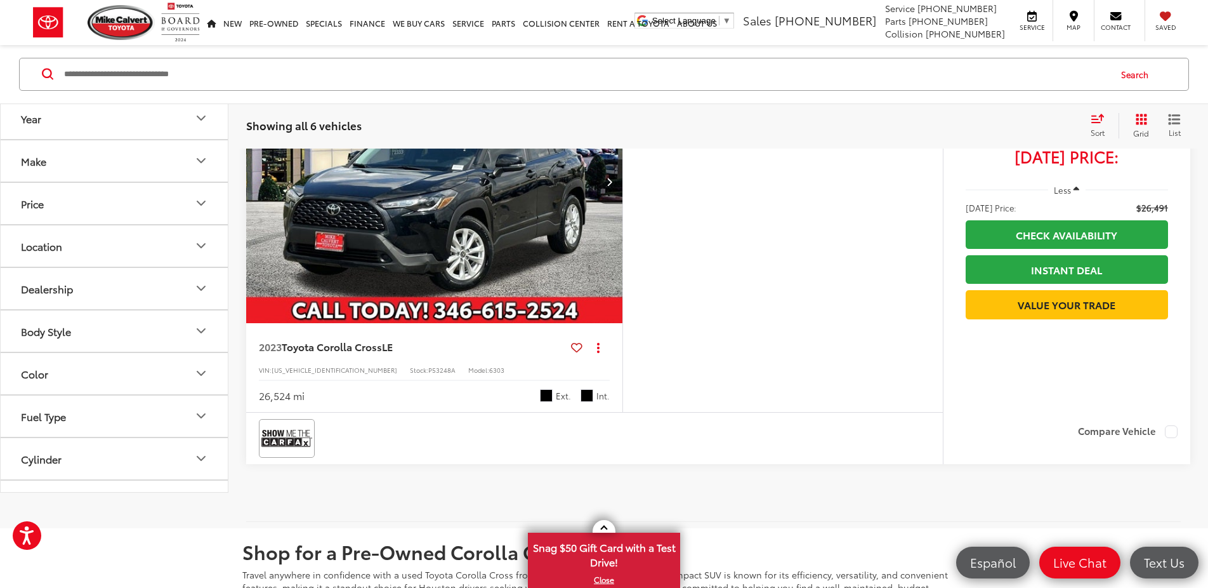
scroll to position [2359, 0]
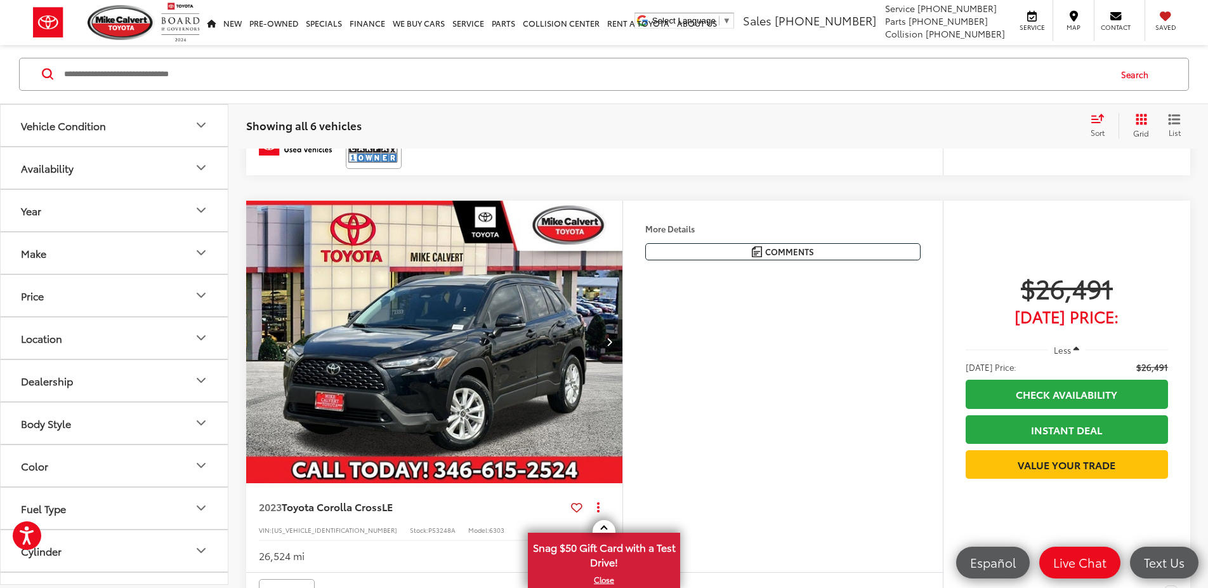
click at [414, 407] on img "2023 Toyota Corolla Cross LE 0" at bounding box center [435, 343] width 378 height 284
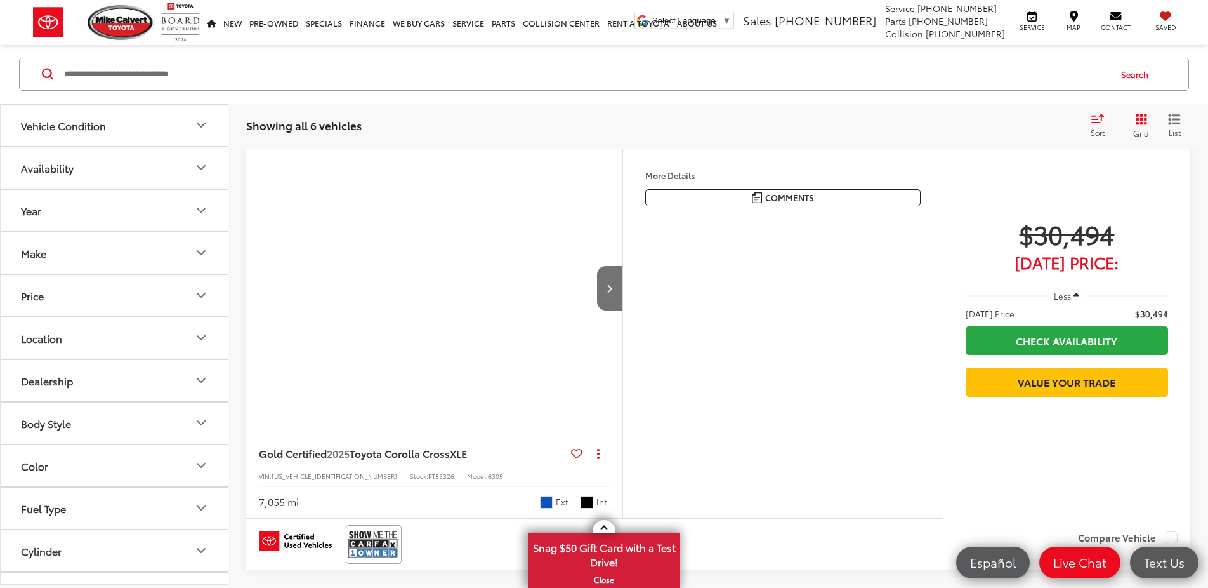
scroll to position [165, 0]
